Goal: Transaction & Acquisition: Obtain resource

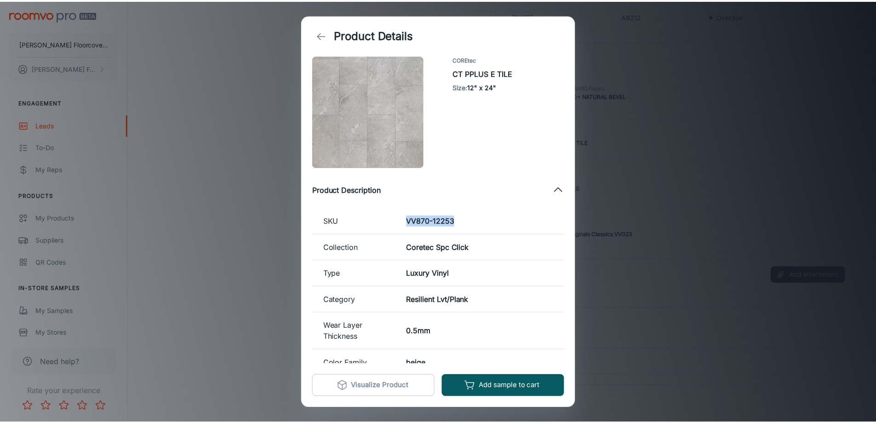
scroll to position [8, 0]
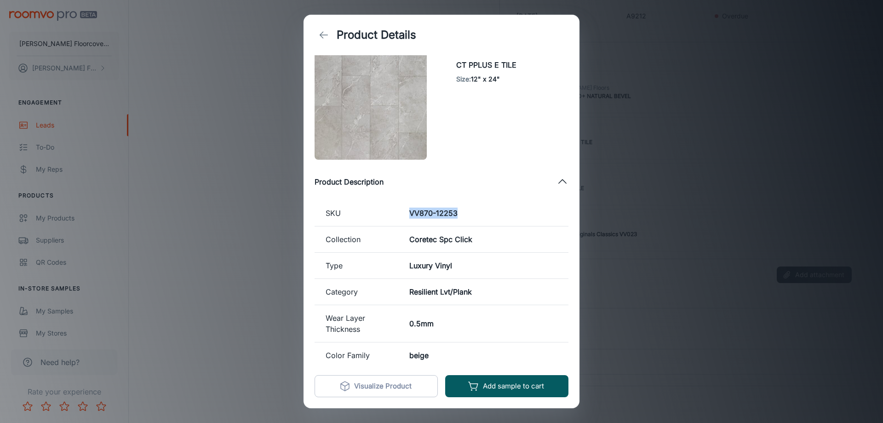
click at [331, 31] on button "back" at bounding box center [324, 35] width 18 height 18
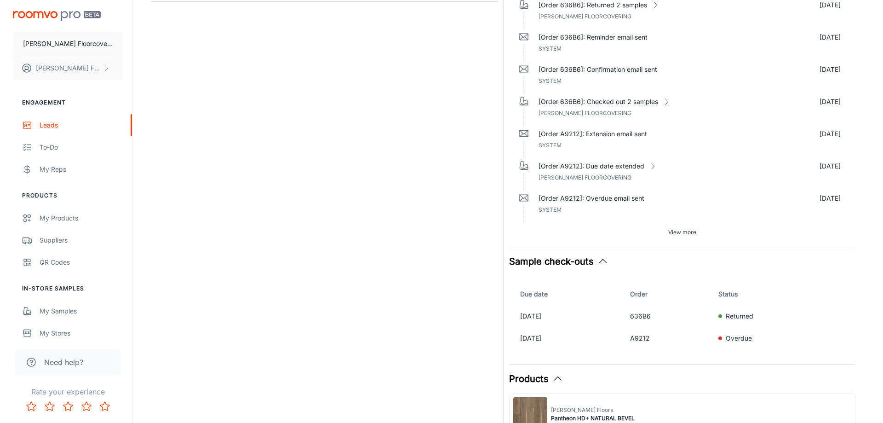
scroll to position [0, 0]
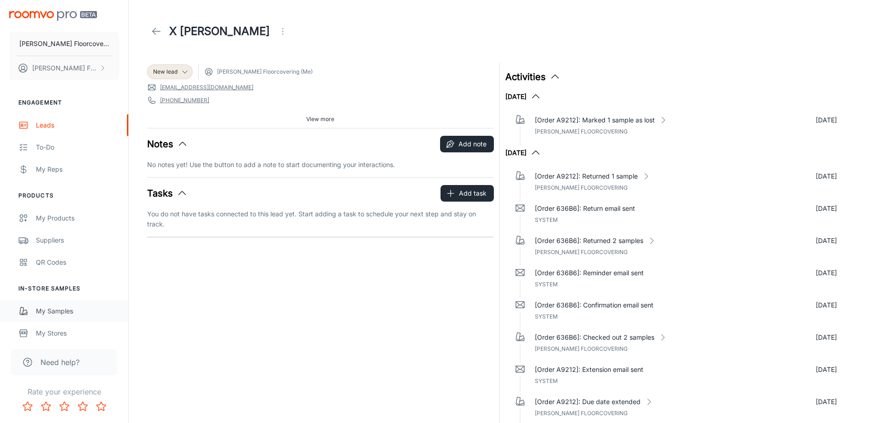
click at [72, 296] on ul "In-Store Samples My Samples My Stores" at bounding box center [64, 314] width 128 height 60
click at [72, 312] on div "My Samples" at bounding box center [77, 311] width 83 height 10
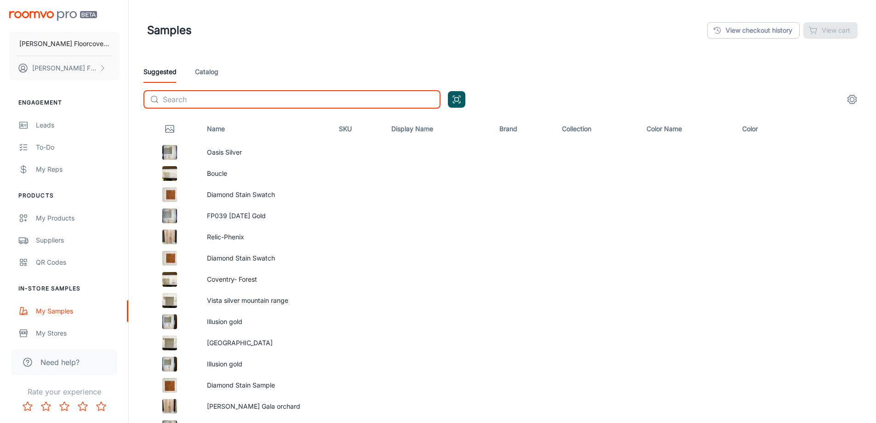
click at [193, 99] on input "text" at bounding box center [302, 99] width 278 height 18
click at [206, 69] on link "Catalog" at bounding box center [206, 72] width 23 height 22
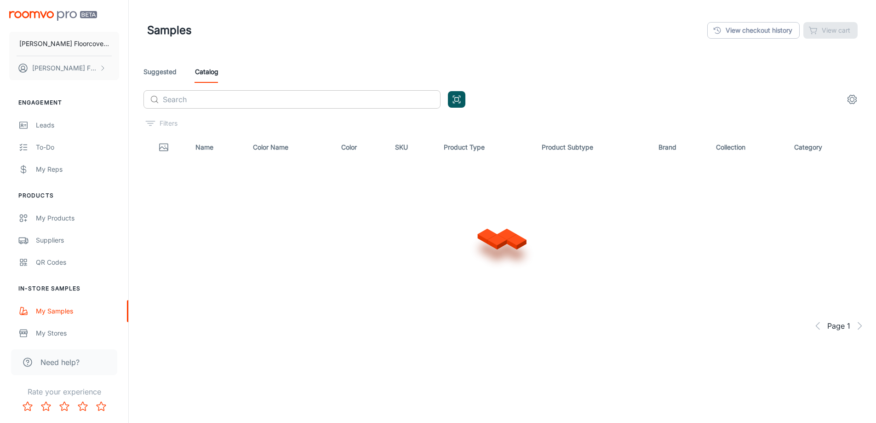
click at [236, 99] on input "text" at bounding box center [302, 99] width 278 height 18
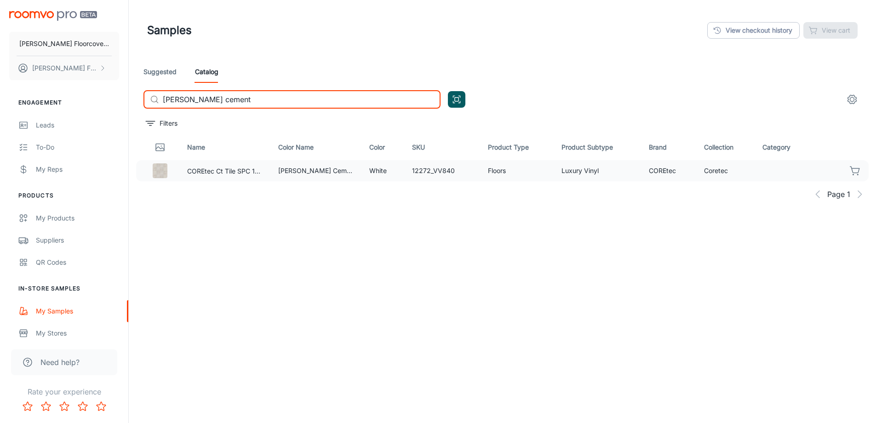
click at [857, 172] on icon "button" at bounding box center [855, 170] width 11 height 11
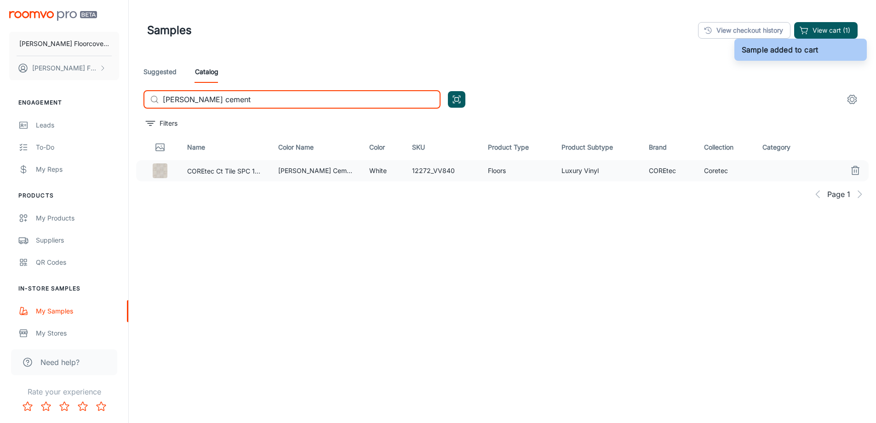
drag, startPoint x: 248, startPoint y: 99, endPoint x: 126, endPoint y: 99, distance: 121.9
click at [127, 99] on div "[PERSON_NAME] Floorcovering [PERSON_NAME] Floorcovering Engagement Leads To-do …" at bounding box center [438, 235] width 876 height 470
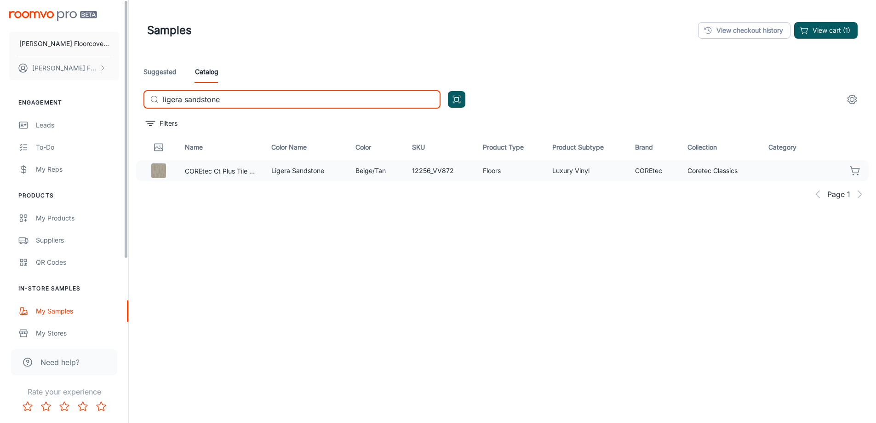
click at [855, 171] on icon "button" at bounding box center [855, 170] width 11 height 11
drag, startPoint x: 235, startPoint y: 103, endPoint x: 160, endPoint y: 102, distance: 75.0
click at [160, 102] on div "​ ligera sandstone ​" at bounding box center [291, 99] width 297 height 18
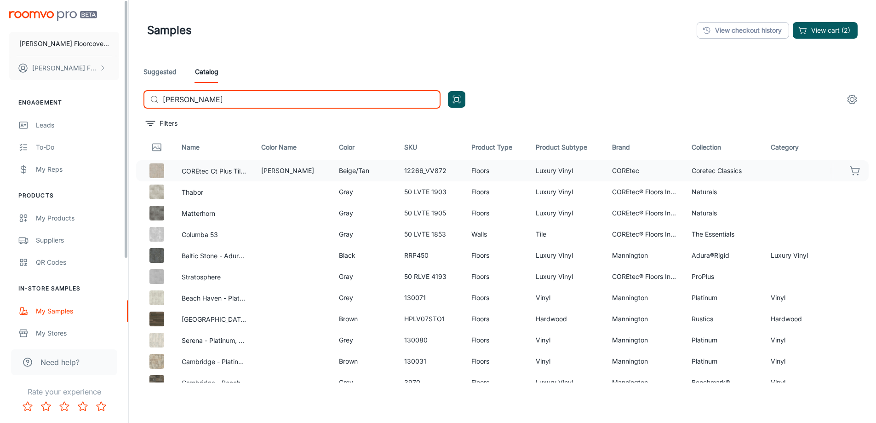
click at [850, 172] on icon "button" at bounding box center [855, 170] width 11 height 11
drag, startPoint x: 232, startPoint y: 101, endPoint x: 155, endPoint y: 103, distance: 76.8
click at [155, 103] on div "​ [PERSON_NAME] ​" at bounding box center [291, 99] width 297 height 18
type input "raw terra cotta"
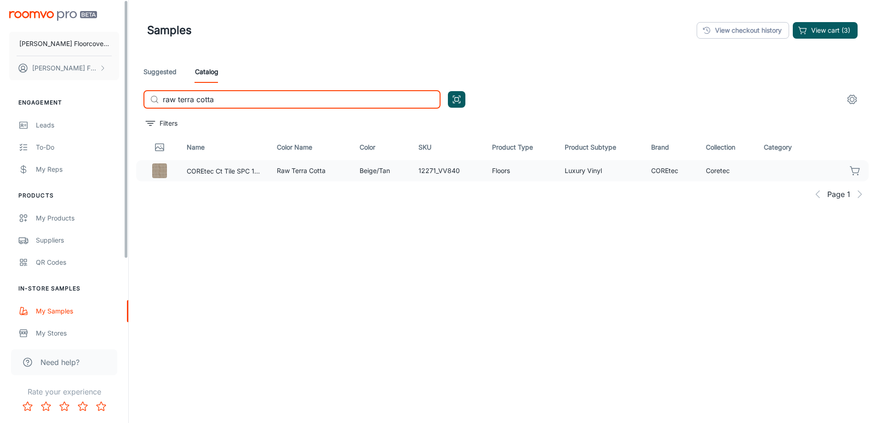
click at [853, 170] on icon "button" at bounding box center [855, 170] width 11 height 11
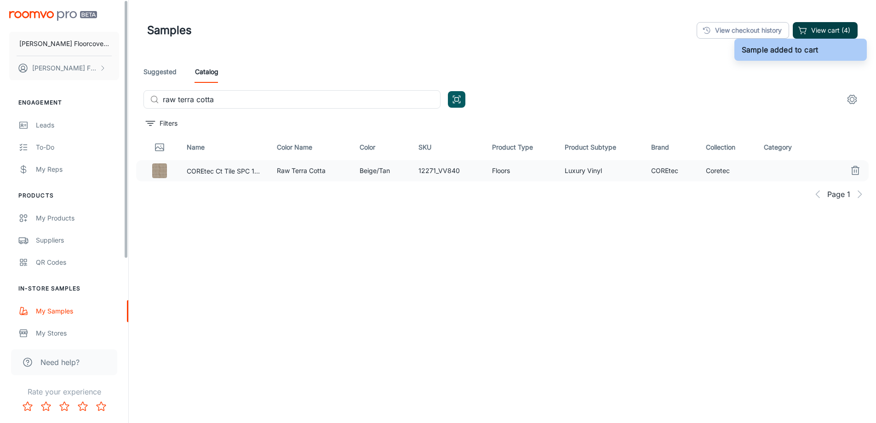
click at [846, 26] on button "View cart (4)" at bounding box center [825, 30] width 65 height 17
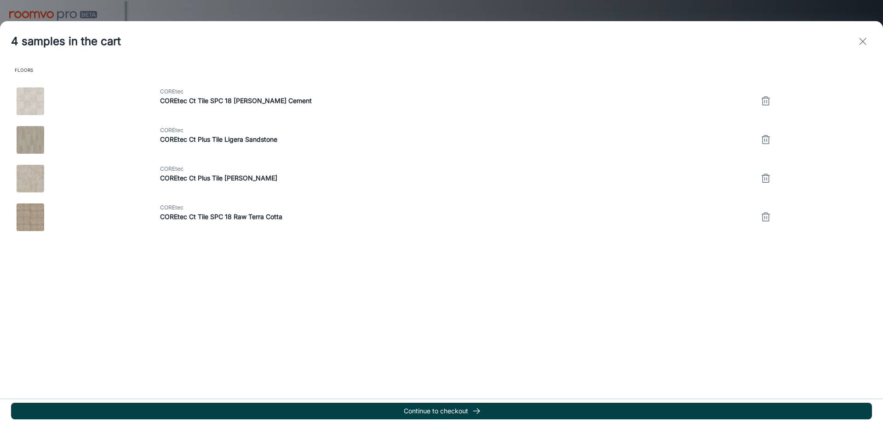
click at [475, 411] on line "button" at bounding box center [476, 411] width 6 height 0
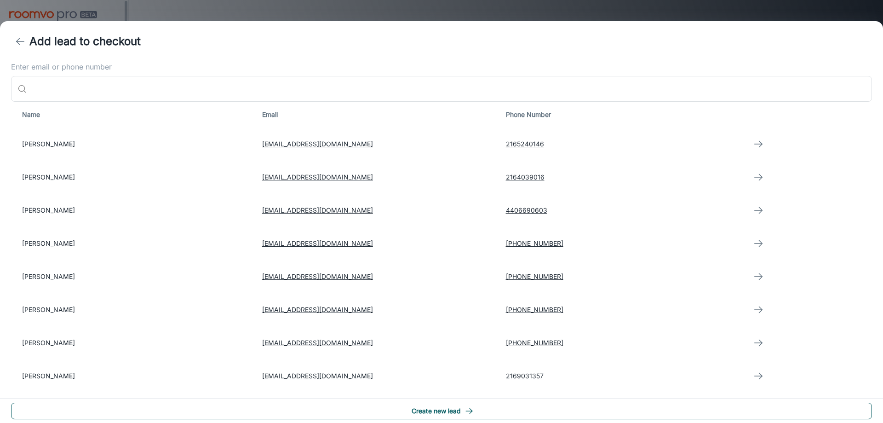
click at [473, 411] on icon "button" at bounding box center [468, 410] width 9 height 9
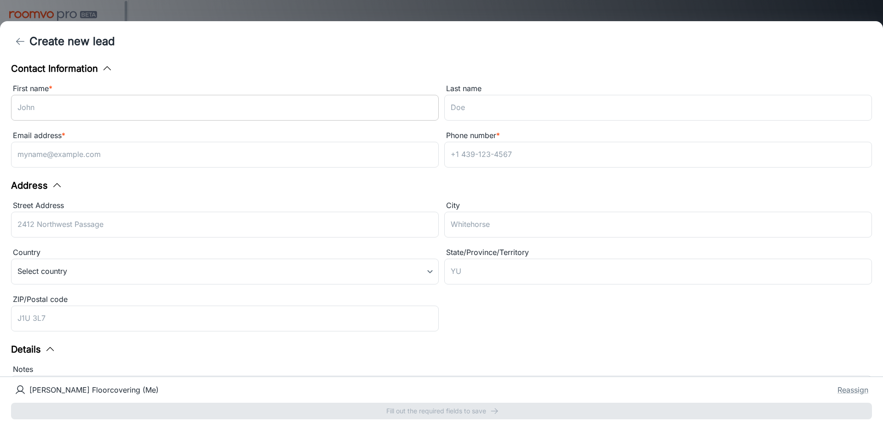
click at [116, 111] on input "First name *" at bounding box center [225, 108] width 428 height 26
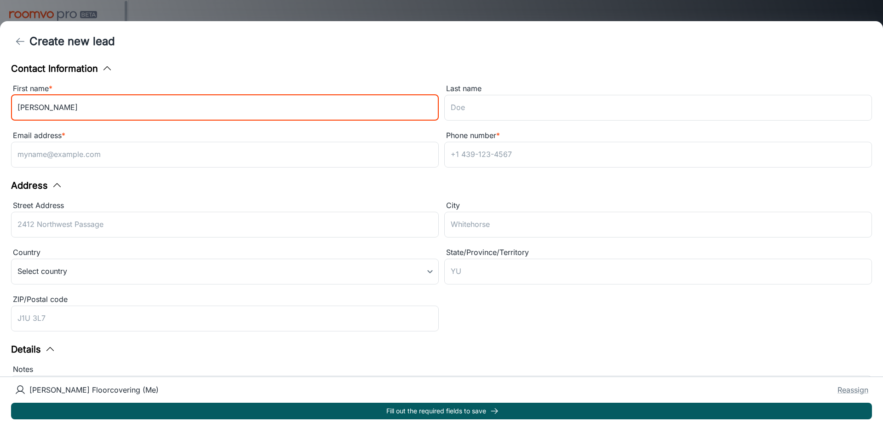
type input "[PERSON_NAME]"
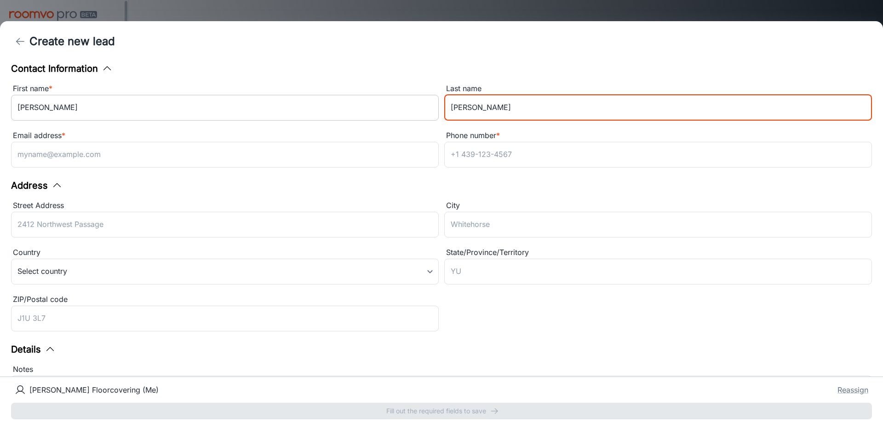
type input "[PERSON_NAME]"
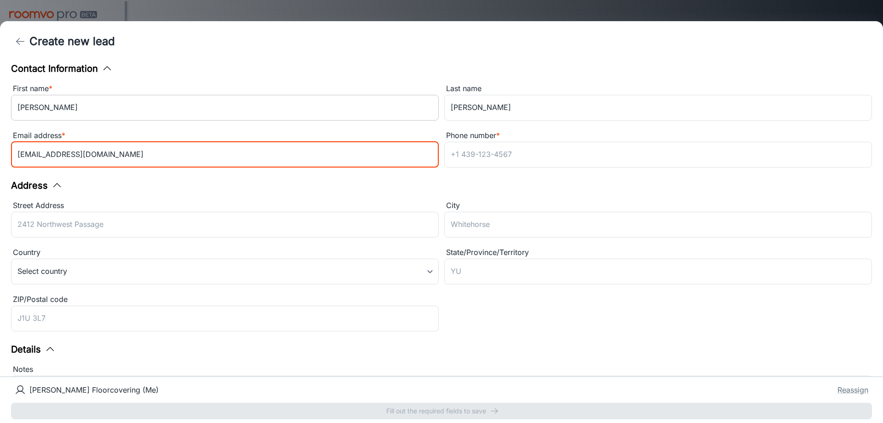
type input "[EMAIL_ADDRESS][DOMAIN_NAME]"
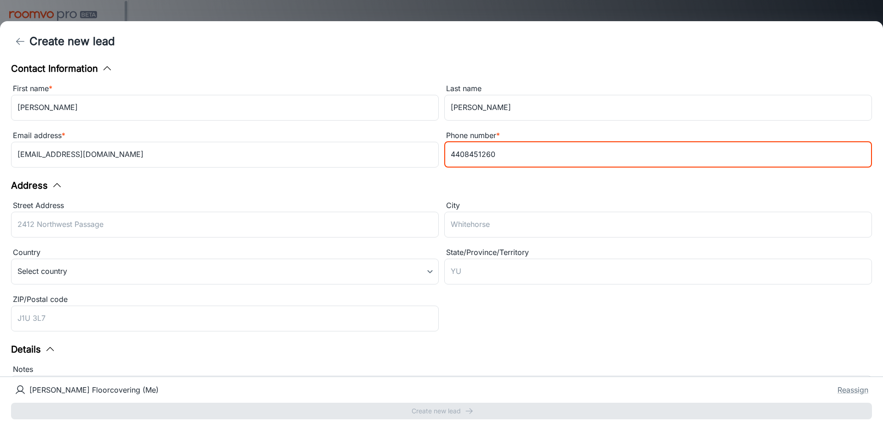
type input "4408451260"
click at [444, 170] on div "Phone number * [PHONE_NUMBER] ​" at bounding box center [658, 150] width 428 height 41
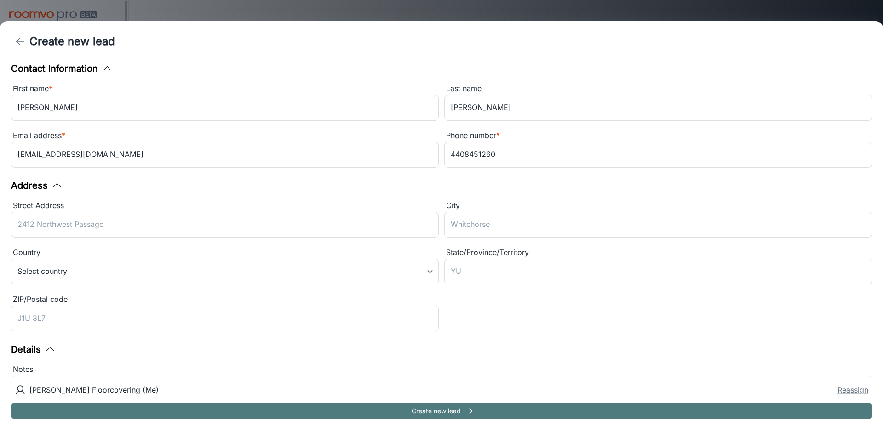
click at [491, 412] on button "Create new lead" at bounding box center [441, 410] width 861 height 17
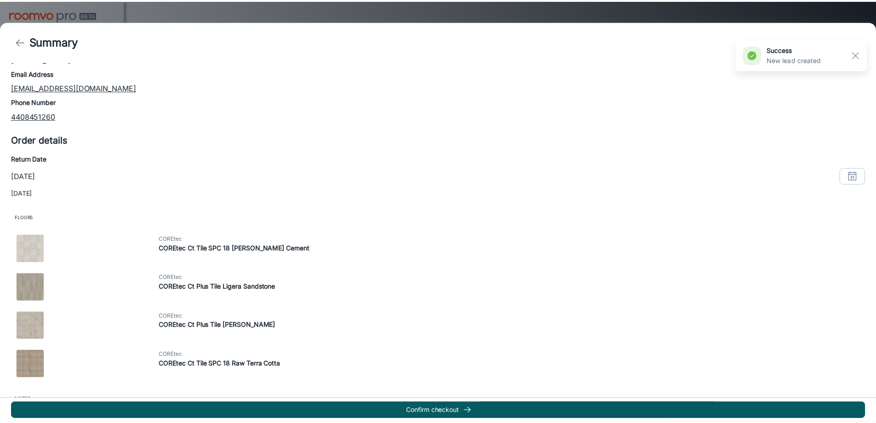
scroll to position [155, 0]
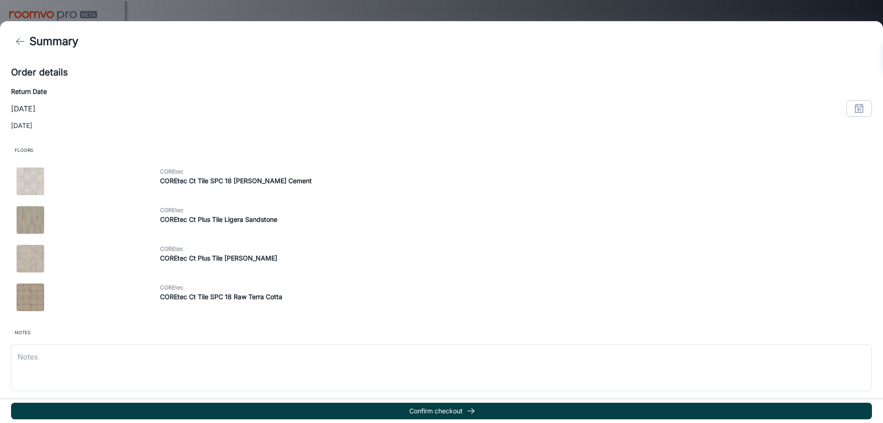
click at [487, 408] on button "Confirm checkout" at bounding box center [441, 410] width 861 height 17
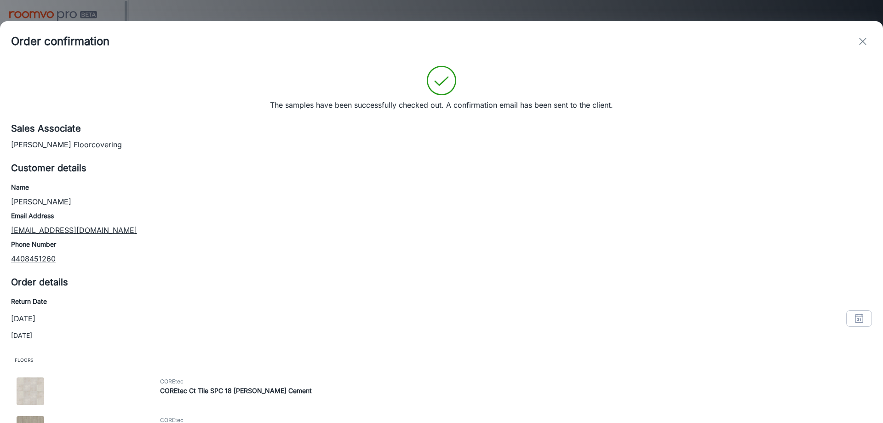
click at [862, 43] on icon "exit" at bounding box center [862, 41] width 11 height 11
